Goal: Information Seeking & Learning: Check status

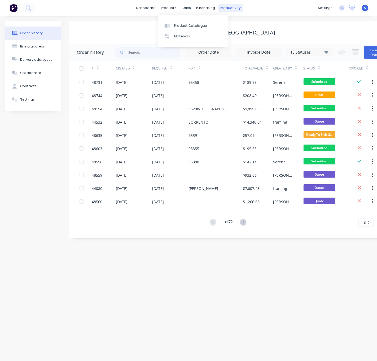
drag, startPoint x: 293, startPoint y: 22, endPoint x: 232, endPoint y: 11, distance: 62.0
click at [293, 22] on div "Granny Flat [GEOGRAPHIC_DATA]" at bounding box center [231, 32] width 325 height 23
click at [193, 24] on div at bounding box center [190, 25] width 8 height 5
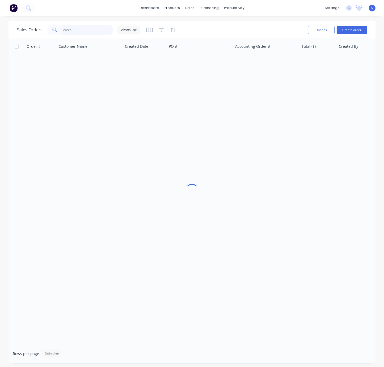
click at [76, 30] on input "text" at bounding box center [88, 30] width 52 height 11
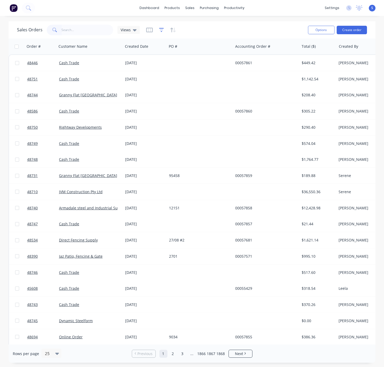
click at [164, 31] on icon "button" at bounding box center [161, 29] width 5 height 5
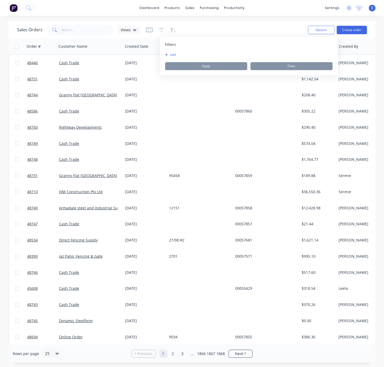
click at [166, 54] on icon "button" at bounding box center [166, 54] width 3 height 3
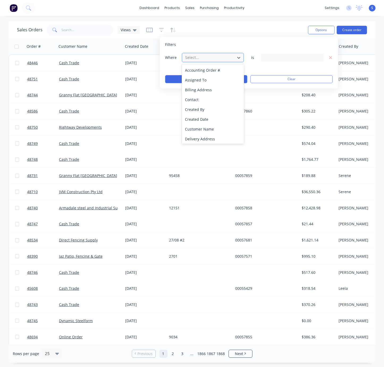
click at [199, 58] on div at bounding box center [209, 57] width 48 height 7
click at [200, 109] on div "Created By" at bounding box center [213, 110] width 62 height 10
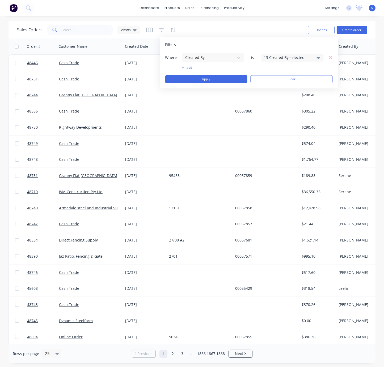
click at [289, 57] on div "13 Created By selected" at bounding box center [288, 58] width 48 height 6
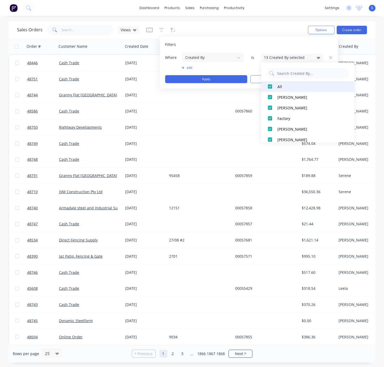
click at [269, 87] on div at bounding box center [269, 86] width 11 height 11
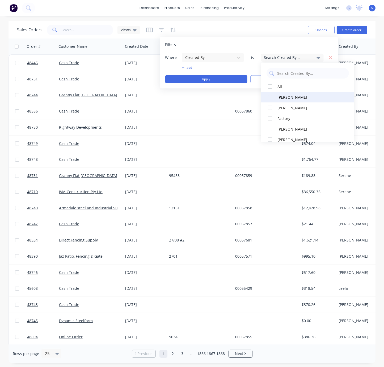
click at [269, 97] on div at bounding box center [269, 97] width 11 height 11
click at [214, 78] on button "Apply" at bounding box center [206, 79] width 82 height 8
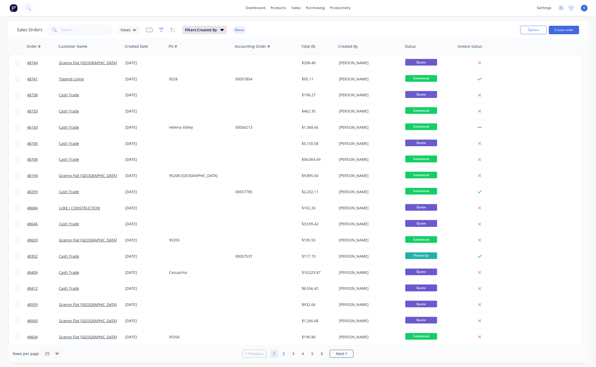
click at [162, 29] on icon "button" at bounding box center [161, 29] width 5 height 5
click at [184, 67] on icon "button" at bounding box center [183, 67] width 3 height 3
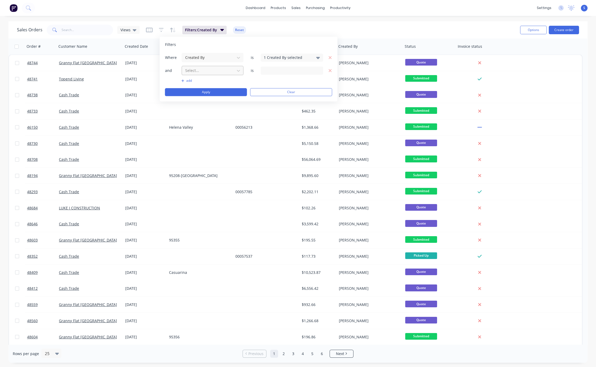
click at [224, 72] on div at bounding box center [209, 70] width 48 height 7
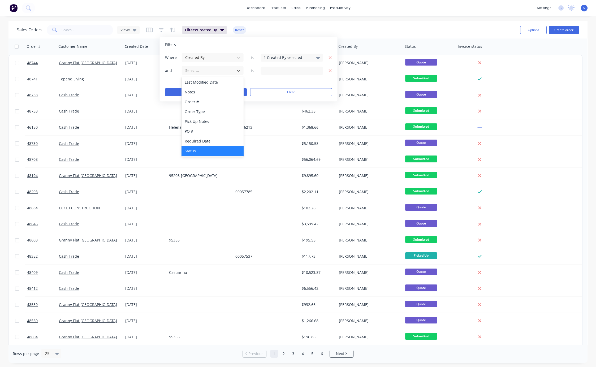
click at [202, 148] on div "Status" at bounding box center [213, 151] width 62 height 10
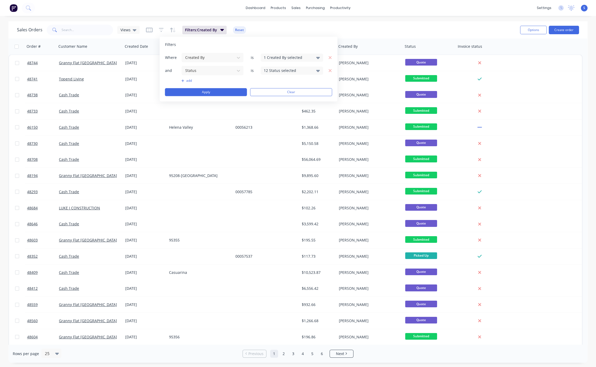
click at [318, 71] on icon at bounding box center [318, 71] width 4 height 2
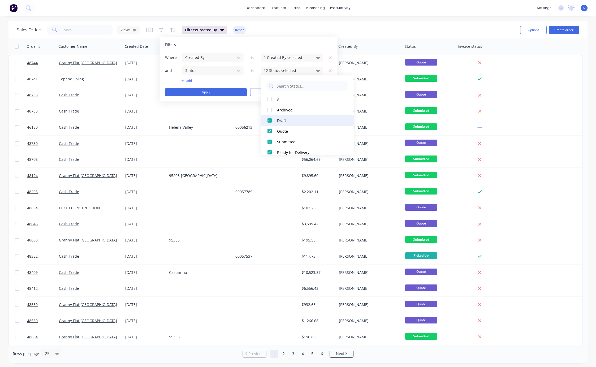
click at [270, 119] on div at bounding box center [269, 120] width 11 height 11
click at [268, 128] on div at bounding box center [269, 131] width 11 height 11
click at [270, 110] on div at bounding box center [269, 111] width 11 height 11
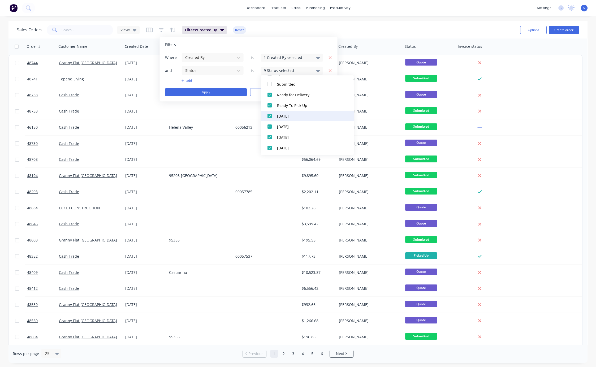
click at [270, 116] on div at bounding box center [269, 116] width 11 height 11
click at [270, 126] on div at bounding box center [269, 126] width 11 height 11
drag, startPoint x: 270, startPoint y: 138, endPoint x: 335, endPoint y: 134, distance: 65.7
click at [270, 138] on div at bounding box center [269, 137] width 11 height 11
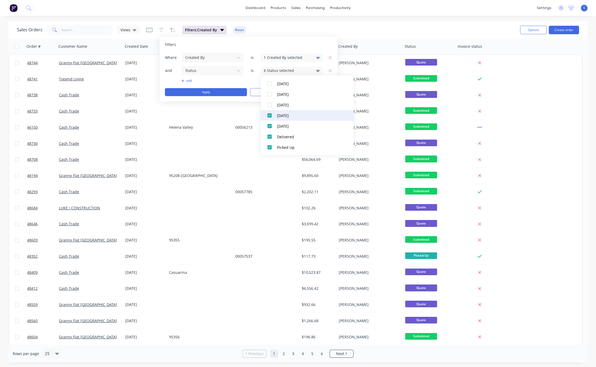
click at [269, 116] on div at bounding box center [269, 115] width 11 height 11
click at [269, 126] on div at bounding box center [269, 126] width 11 height 11
click at [268, 124] on div at bounding box center [269, 124] width 11 height 11
click at [270, 133] on div at bounding box center [269, 135] width 11 height 11
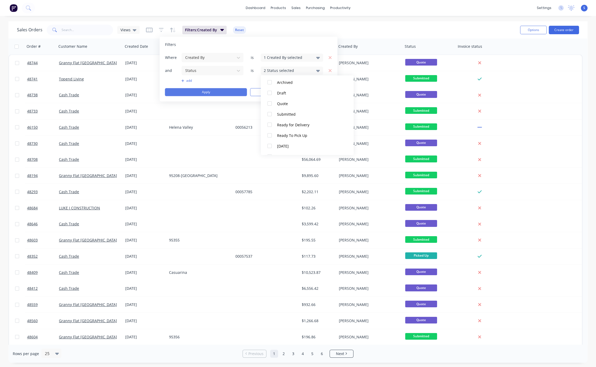
click at [207, 91] on button "Apply" at bounding box center [206, 92] width 82 height 8
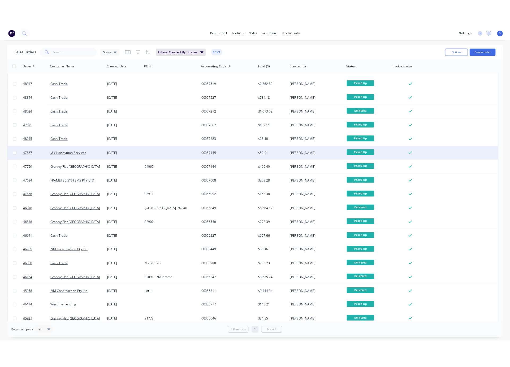
scroll to position [97, 0]
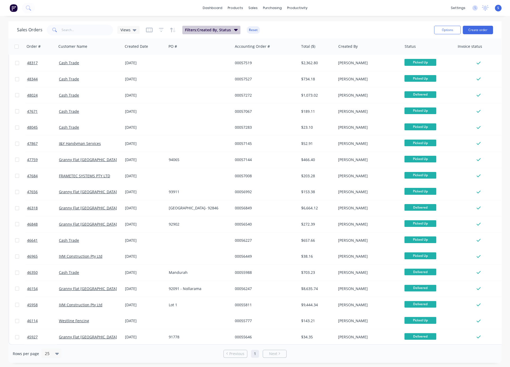
click at [219, 28] on span "Filters: Created By, Status" at bounding box center [208, 29] width 46 height 5
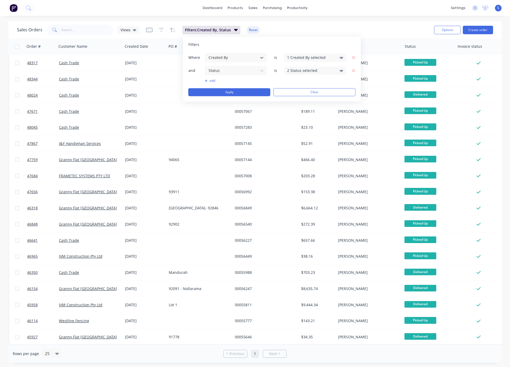
click at [321, 58] on div "1 Created By selected" at bounding box center [311, 58] width 48 height 6
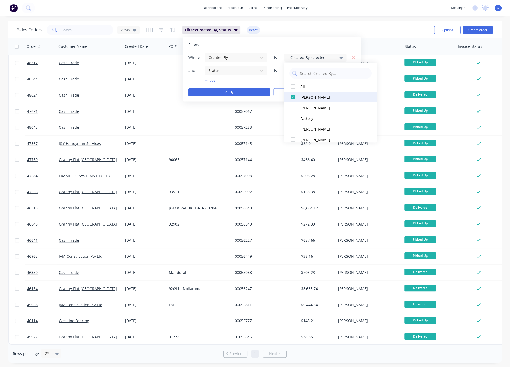
click at [293, 98] on div at bounding box center [293, 97] width 11 height 11
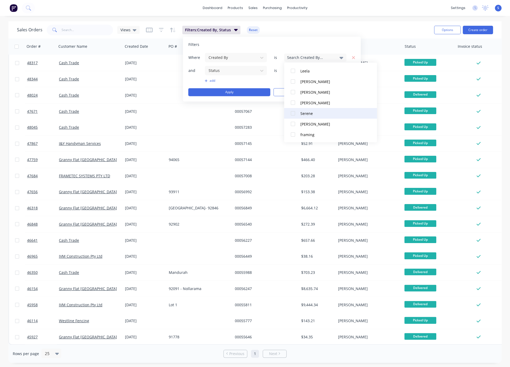
click at [293, 113] on div at bounding box center [293, 113] width 11 height 11
click at [222, 93] on button "Apply" at bounding box center [229, 92] width 82 height 8
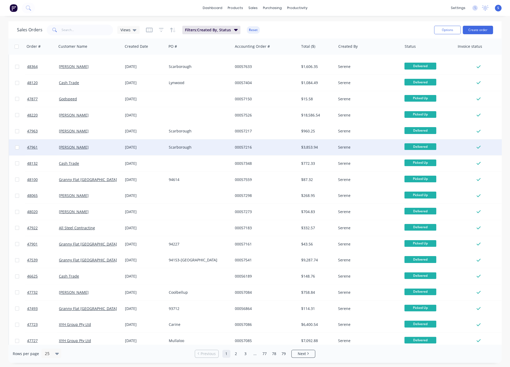
scroll to position [0, 0]
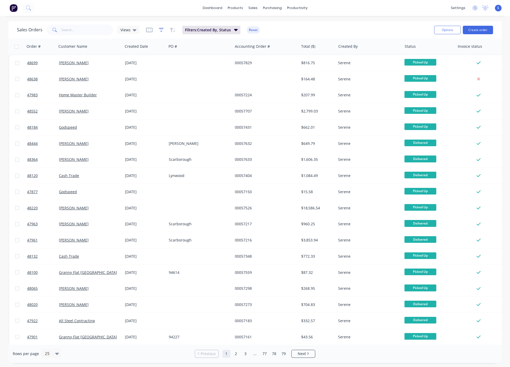
click at [161, 30] on icon "button" at bounding box center [161, 29] width 3 height 1
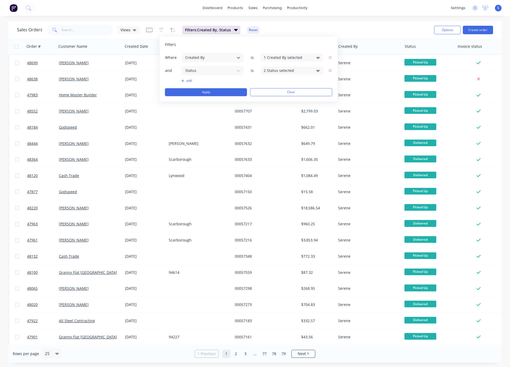
click at [185, 82] on button "add" at bounding box center [213, 81] width 62 height 4
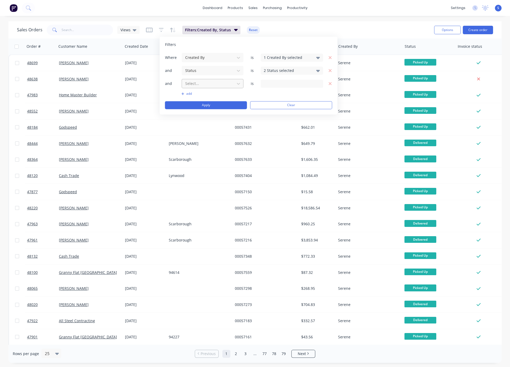
click at [188, 83] on div at bounding box center [209, 83] width 48 height 7
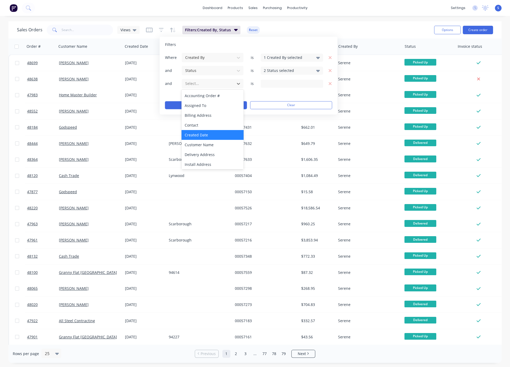
click at [216, 135] on div "Created Date" at bounding box center [213, 135] width 62 height 10
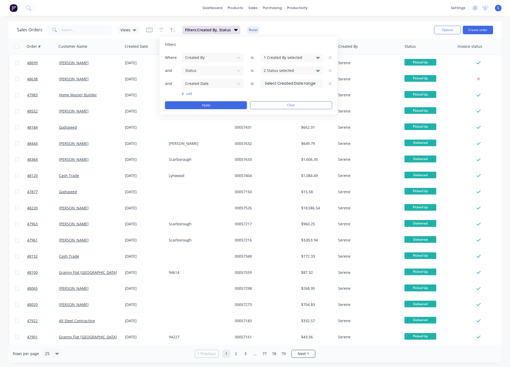
click at [299, 84] on input at bounding box center [292, 84] width 62 height 8
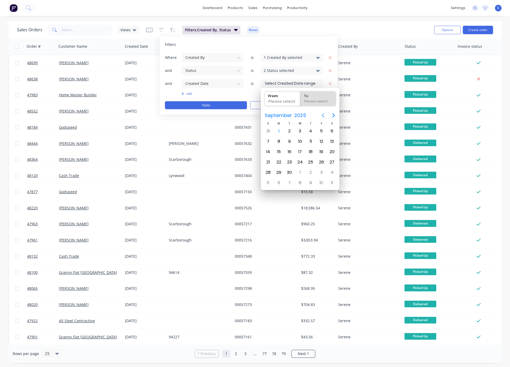
click at [322, 117] on icon "Previous page" at bounding box center [323, 115] width 6 height 6
click at [287, 131] on div "1" at bounding box center [290, 131] width 8 height 8
type input "01/07/25"
radio input "false"
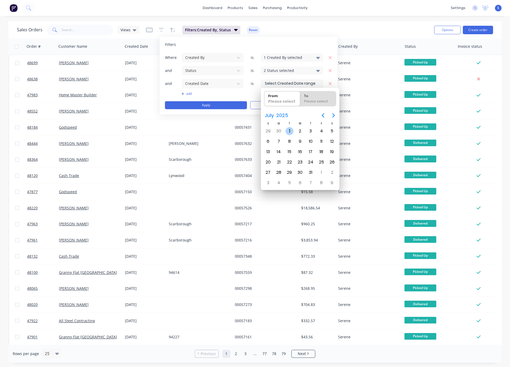
radio input "true"
click at [204, 103] on button "Apply" at bounding box center [206, 105] width 82 height 8
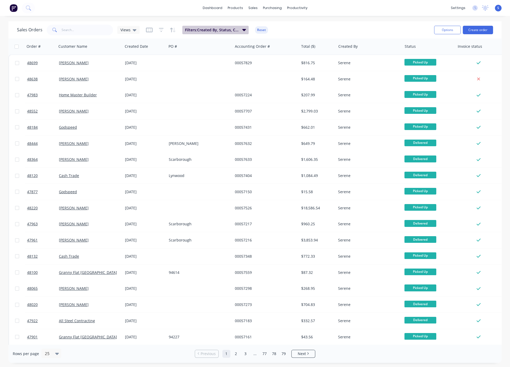
click at [246, 30] on icon "button" at bounding box center [244, 30] width 4 height 2
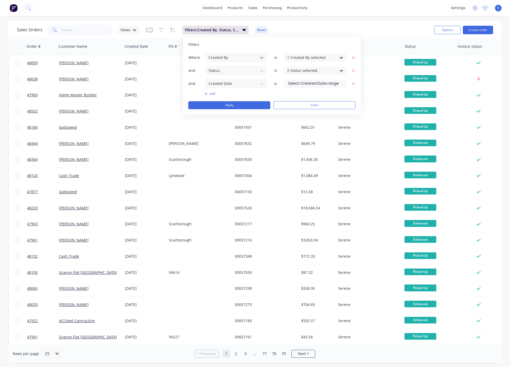
click at [321, 79] on label at bounding box center [315, 83] width 62 height 8
click at [321, 80] on input at bounding box center [315, 84] width 62 height 8
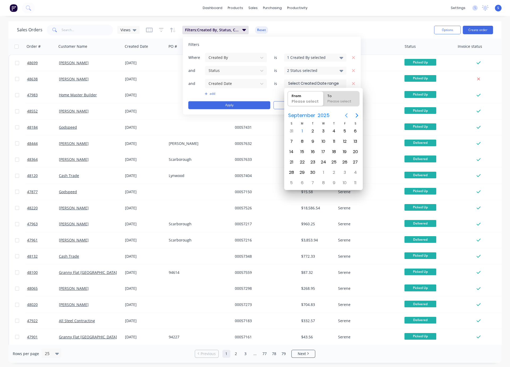
click at [346, 117] on icon "Previous page" at bounding box center [346, 115] width 6 height 6
click at [311, 128] on div "1" at bounding box center [313, 131] width 8 height 8
type input "01/07/25"
radio input "false"
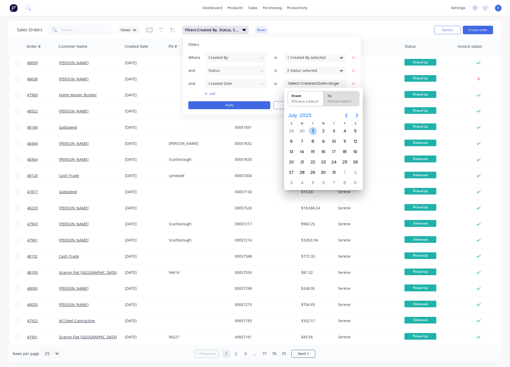
radio input "true"
click at [337, 97] on div "To" at bounding box center [341, 94] width 32 height 7
click at [324, 97] on input "To Please select" at bounding box center [324, 98] width 0 height 15
click at [357, 114] on icon "Next page" at bounding box center [357, 115] width 6 height 6
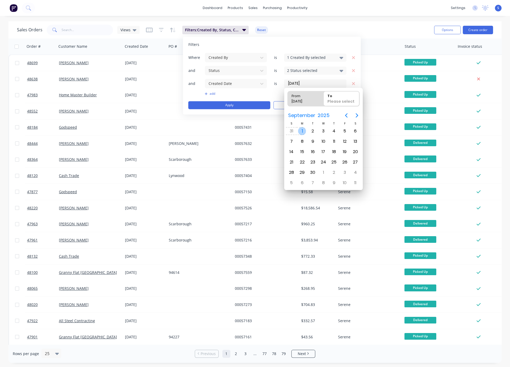
click at [300, 131] on div "1" at bounding box center [302, 131] width 8 height 8
type input "01/07/25 - 01/09/25"
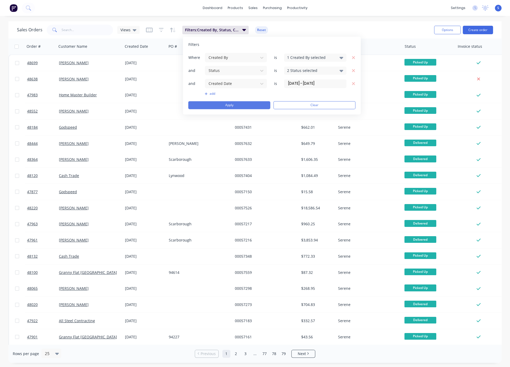
click at [231, 102] on button "Apply" at bounding box center [229, 105] width 82 height 8
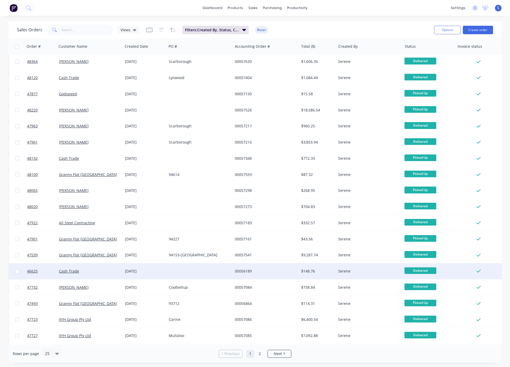
scroll to position [115, 0]
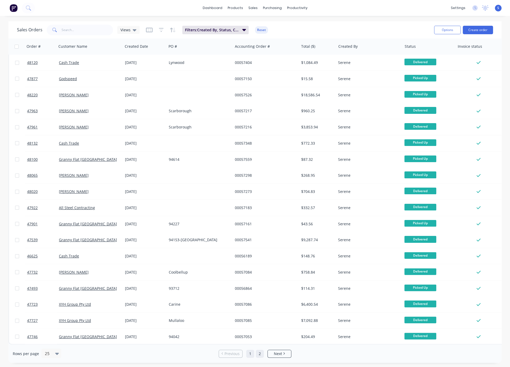
click at [261, 353] on link "2" at bounding box center [260, 354] width 8 height 8
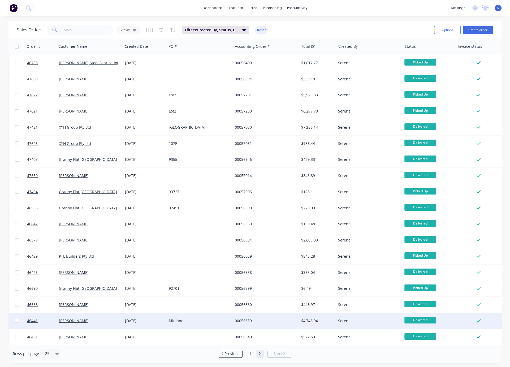
scroll to position [83, 0]
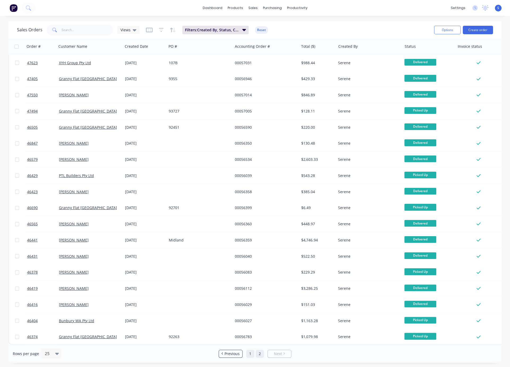
click at [251, 356] on link "1" at bounding box center [250, 354] width 8 height 8
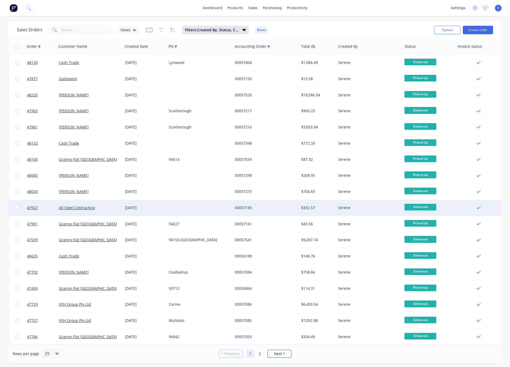
scroll to position [115, 0]
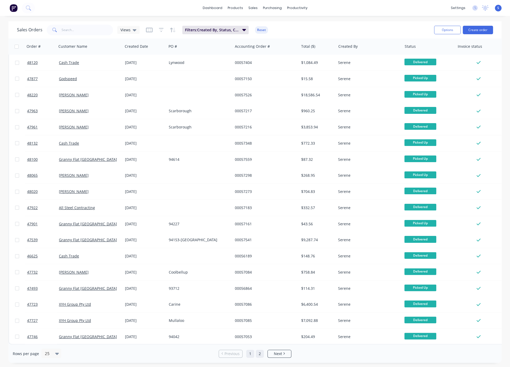
click at [259, 351] on link "2" at bounding box center [260, 354] width 8 height 8
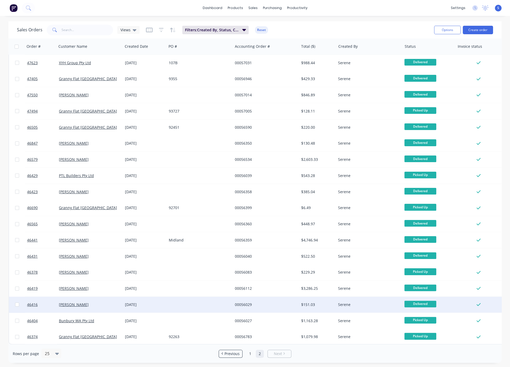
scroll to position [0, 0]
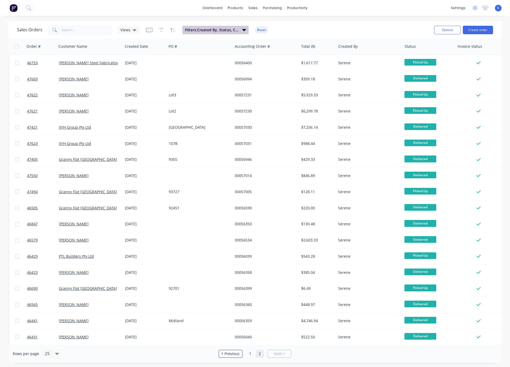
click at [244, 30] on icon "button" at bounding box center [244, 30] width 4 height 6
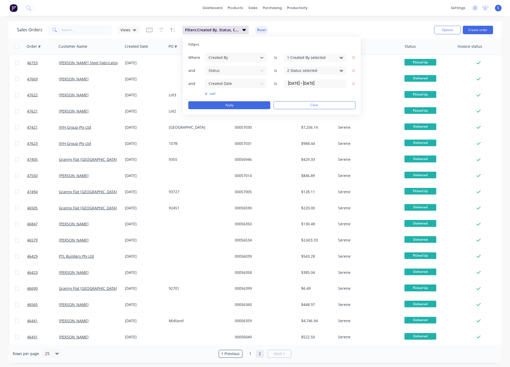
click at [337, 70] on div "2 Status selected" at bounding box center [315, 71] width 62 height 8
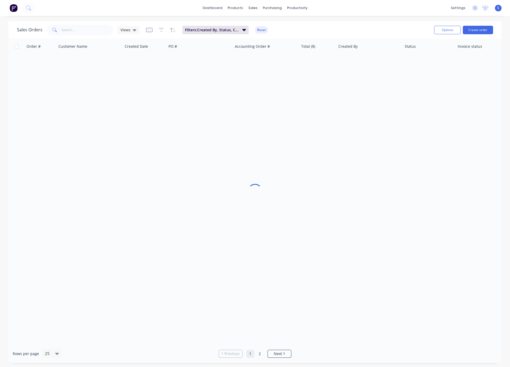
click at [316, 21] on div "Sales Orders Views Filters: Created By, Status, Created Date Reset Options Crea…" at bounding box center [254, 29] width 493 height 17
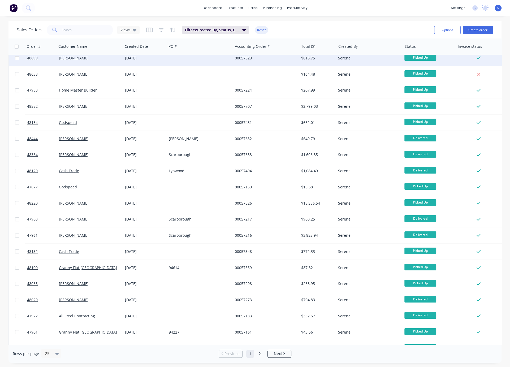
scroll to position [0, 0]
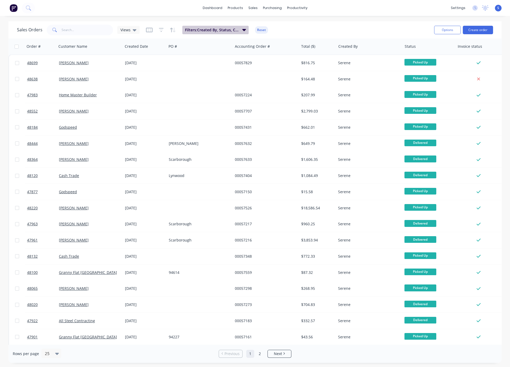
click at [246, 31] on icon "button" at bounding box center [244, 30] width 4 height 6
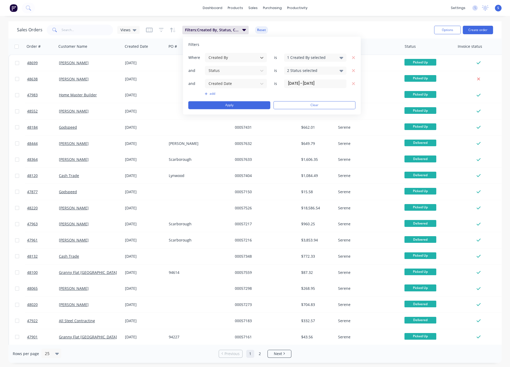
click at [327, 70] on div "2 Status selected" at bounding box center [311, 71] width 48 height 6
click at [293, 99] on div at bounding box center [293, 99] width 11 height 11
click at [291, 110] on div at bounding box center [293, 110] width 11 height 11
click at [294, 119] on div at bounding box center [293, 120] width 11 height 11
click at [242, 104] on button "Apply" at bounding box center [229, 105] width 82 height 8
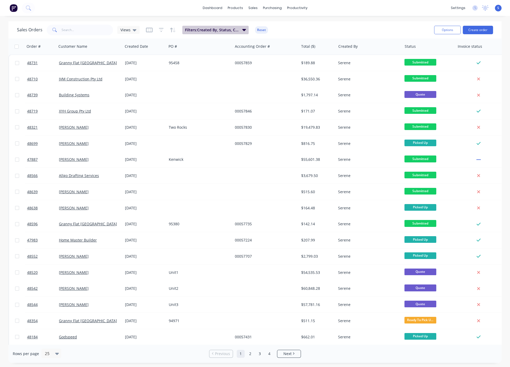
click at [235, 29] on span "Filters: Created By, Status, Created Date" at bounding box center [212, 29] width 54 height 5
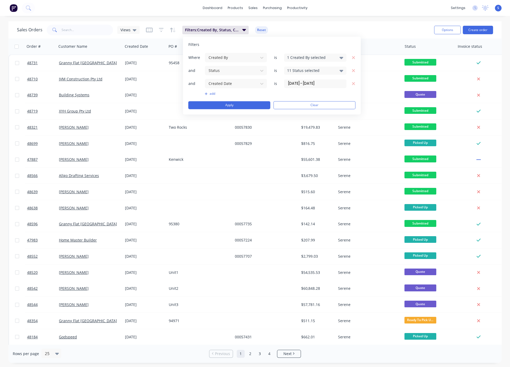
click at [307, 56] on div "1 Created By selected" at bounding box center [311, 58] width 48 height 6
click at [293, 99] on div at bounding box center [293, 97] width 11 height 11
click at [293, 112] on div at bounding box center [293, 113] width 11 height 11
click at [237, 103] on button "Apply" at bounding box center [229, 105] width 82 height 8
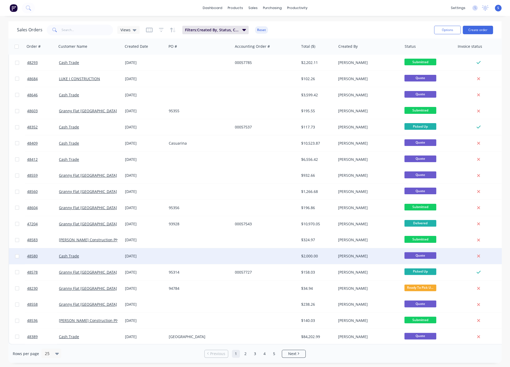
scroll to position [0, 0]
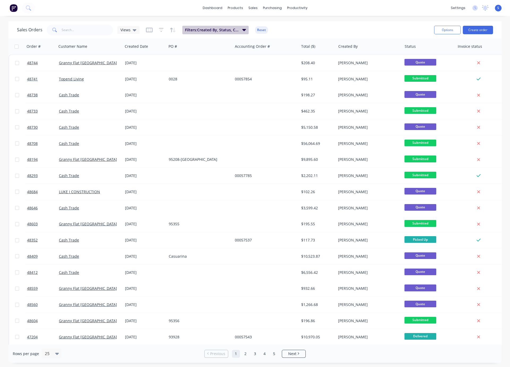
click at [232, 33] on button "Filters: Created By, Status, Created Date" at bounding box center [215, 30] width 66 height 8
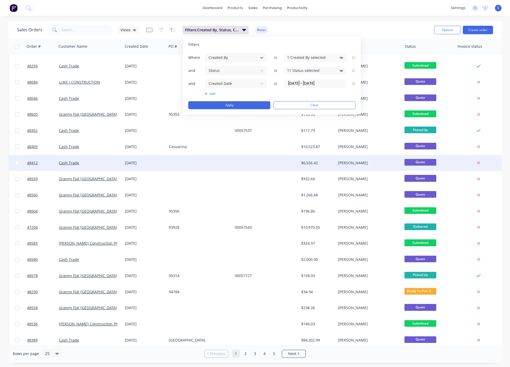
scroll to position [115, 0]
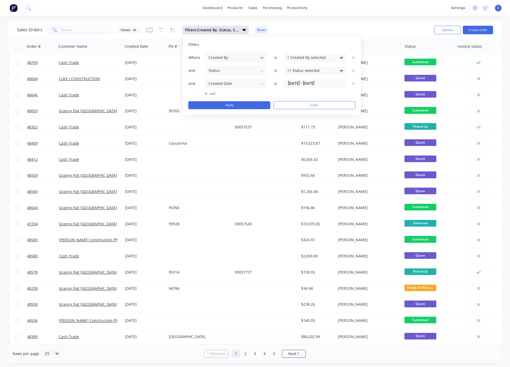
click at [296, 55] on div "1 Created By selected" at bounding box center [311, 58] width 48 height 6
click at [293, 97] on div at bounding box center [293, 97] width 11 height 11
click at [294, 131] on div at bounding box center [293, 129] width 11 height 11
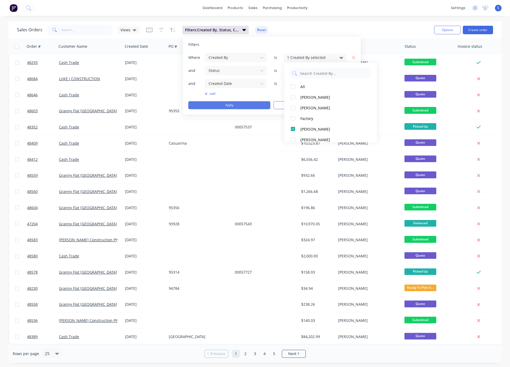
click at [229, 101] on button "Apply" at bounding box center [229, 105] width 82 height 8
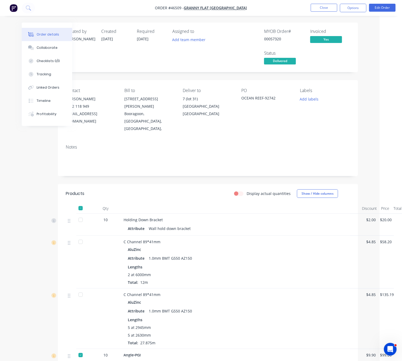
drag, startPoint x: 166, startPoint y: 196, endPoint x: 225, endPoint y: 194, distance: 58.2
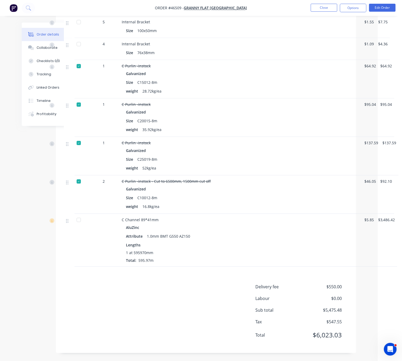
scroll to position [568, 25]
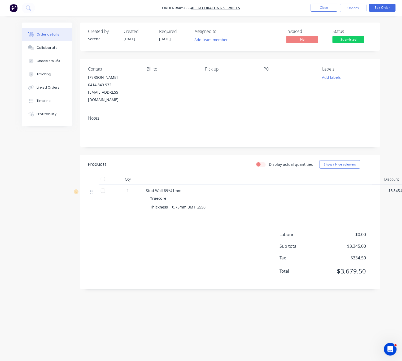
scroll to position [0, 30]
